Goal: Information Seeking & Learning: Check status

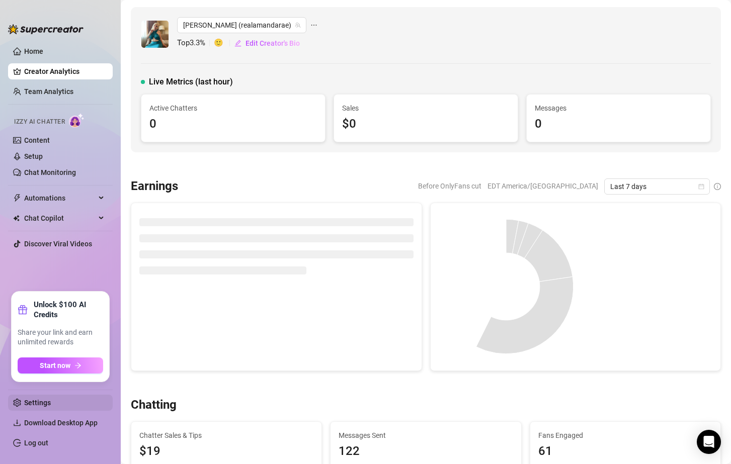
click at [51, 401] on link "Settings" at bounding box center [37, 403] width 27 height 8
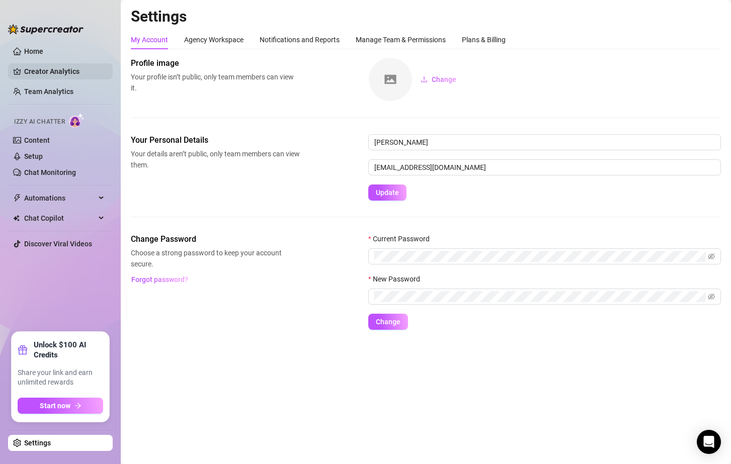
click at [60, 74] on link "Creator Analytics" at bounding box center [64, 71] width 80 height 16
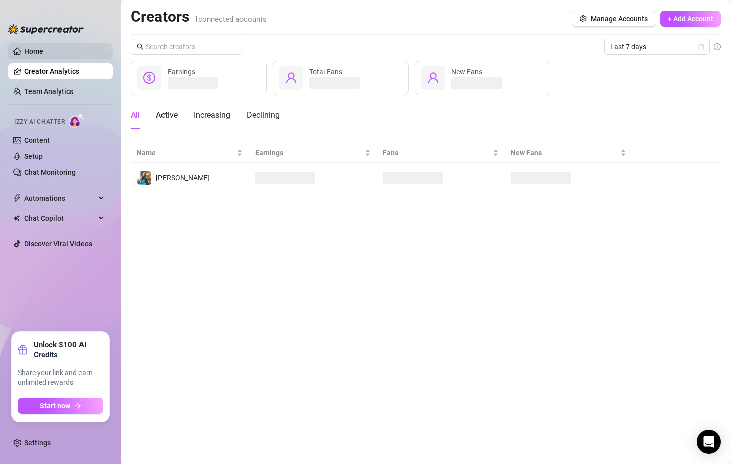
click at [36, 51] on link "Home" at bounding box center [33, 51] width 19 height 8
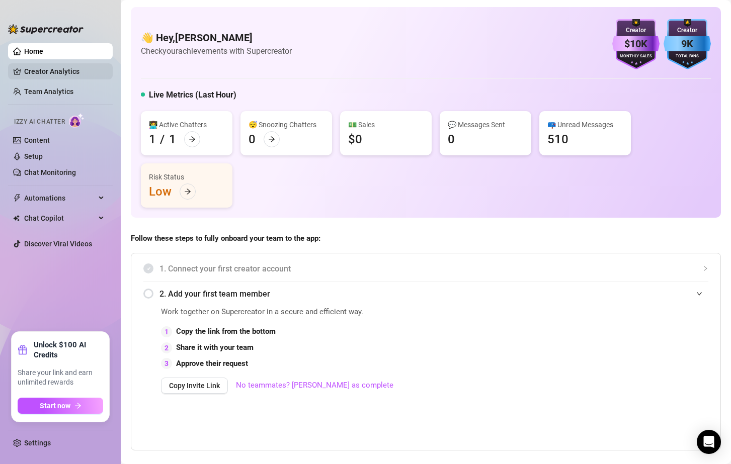
click at [44, 76] on link "Creator Analytics" at bounding box center [64, 71] width 80 height 16
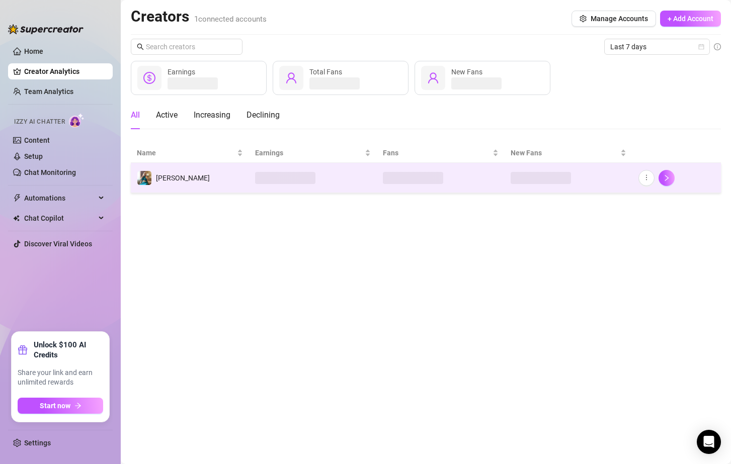
click at [166, 183] on div "[PERSON_NAME]" at bounding box center [183, 177] width 54 height 11
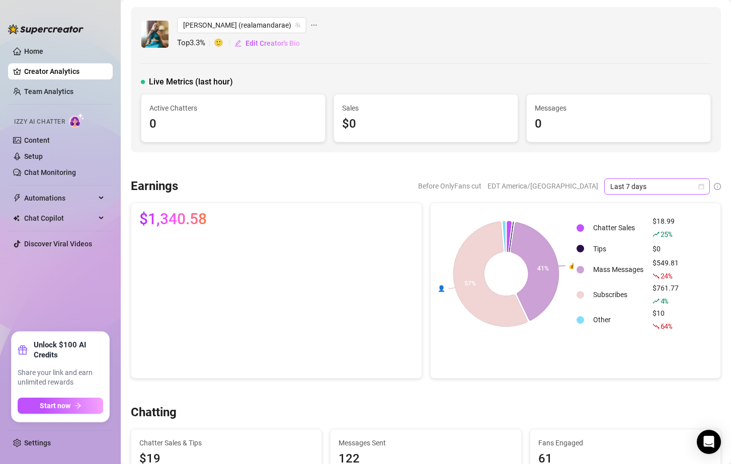
click at [625, 183] on span "Last 7 days" at bounding box center [657, 186] width 94 height 15
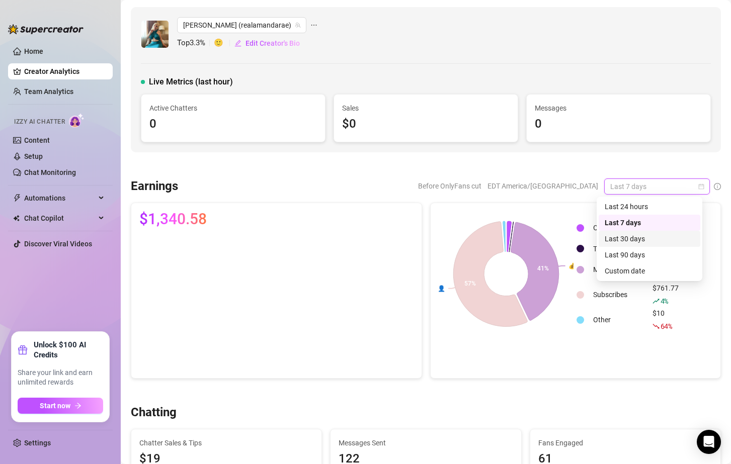
click at [623, 242] on div "Last 30 days" at bounding box center [648, 238] width 89 height 11
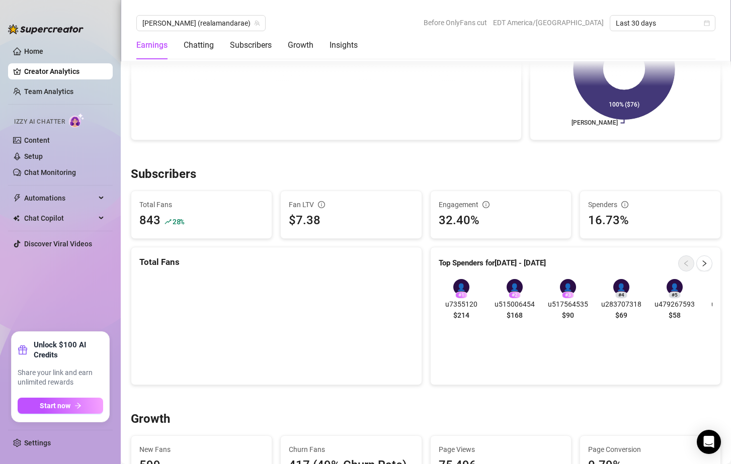
scroll to position [778, 0]
